Goal: Task Accomplishment & Management: Manage account settings

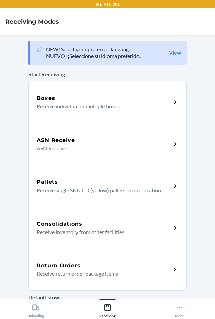
click at [104, 265] on div "Return Orders" at bounding box center [104, 265] width 135 height 8
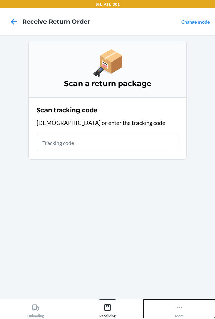
click at [181, 313] on div "More" at bounding box center [179, 309] width 9 height 17
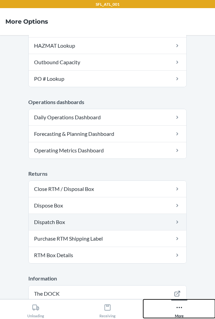
scroll to position [171, 0]
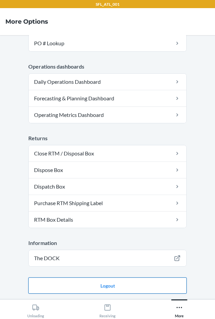
click at [104, 287] on button "Logout" at bounding box center [107, 285] width 159 height 16
